Goal: Transaction & Acquisition: Purchase product/service

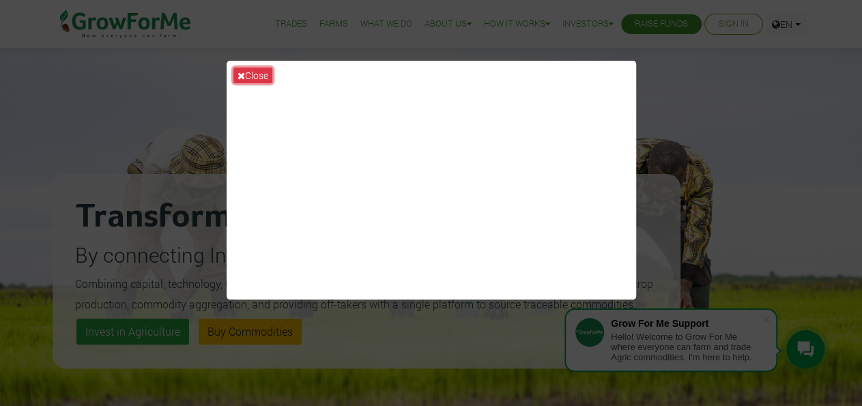
click at [251, 79] on button "Close" at bounding box center [252, 76] width 39 height 16
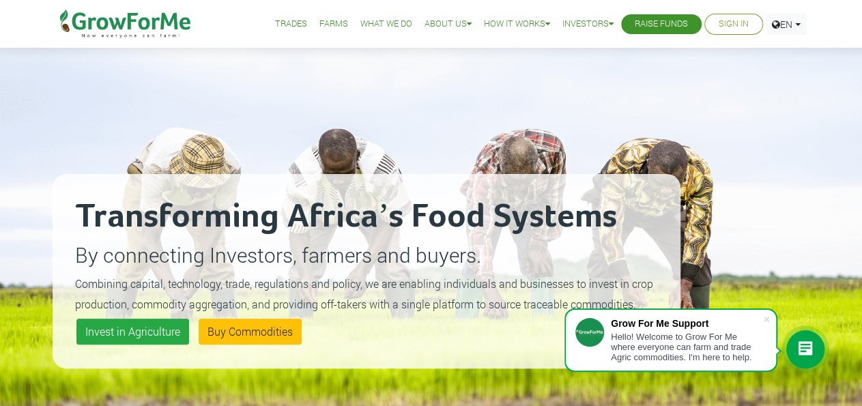
click at [666, 25] on link "Raise Funds" at bounding box center [661, 24] width 53 height 14
click at [121, 333] on link "Invest in Agriculture" at bounding box center [132, 332] width 113 height 26
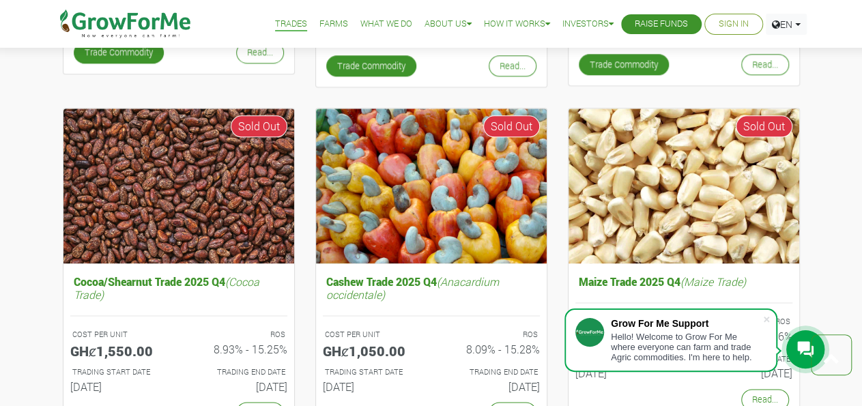
scroll to position [1349, 0]
